Goal: Information Seeking & Learning: Learn about a topic

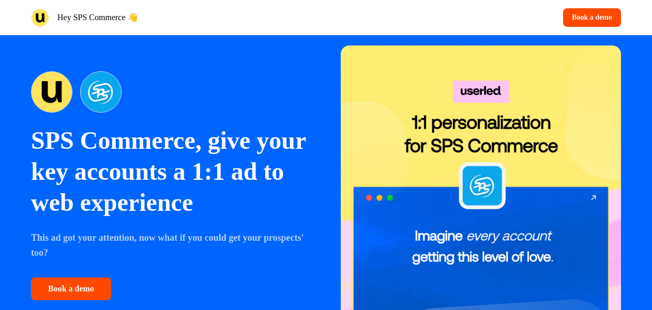
scroll to position [42, 0]
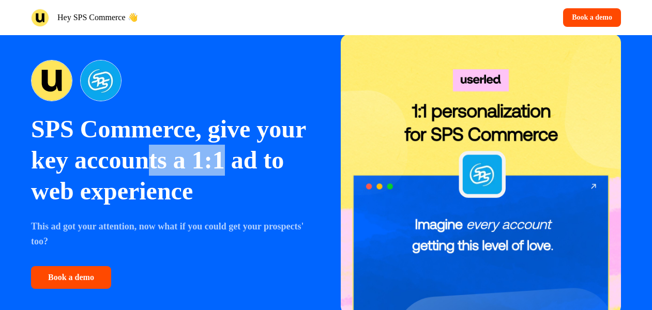
drag, startPoint x: 209, startPoint y: 161, endPoint x: 292, endPoint y: 161, distance: 83.3
click at [292, 161] on p "SPS Commerce, give your key accounts a 1:1 ad to web experience" at bounding box center [171, 160] width 281 height 93
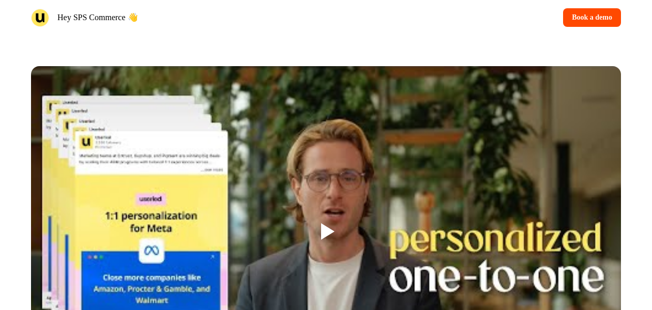
scroll to position [750, 0]
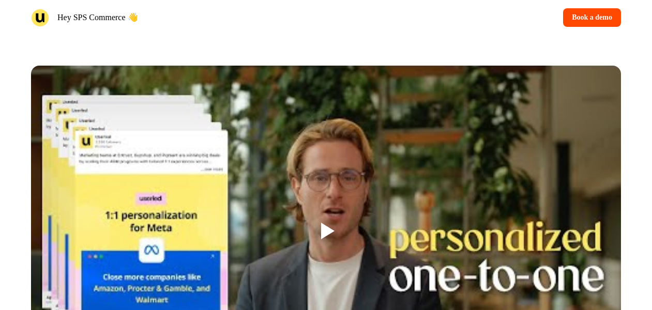
click at [329, 234] on div at bounding box center [327, 231] width 13 height 17
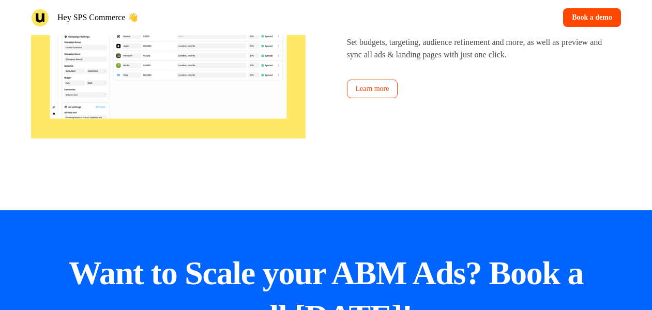
scroll to position [1736, 0]
